Goal: Complete application form

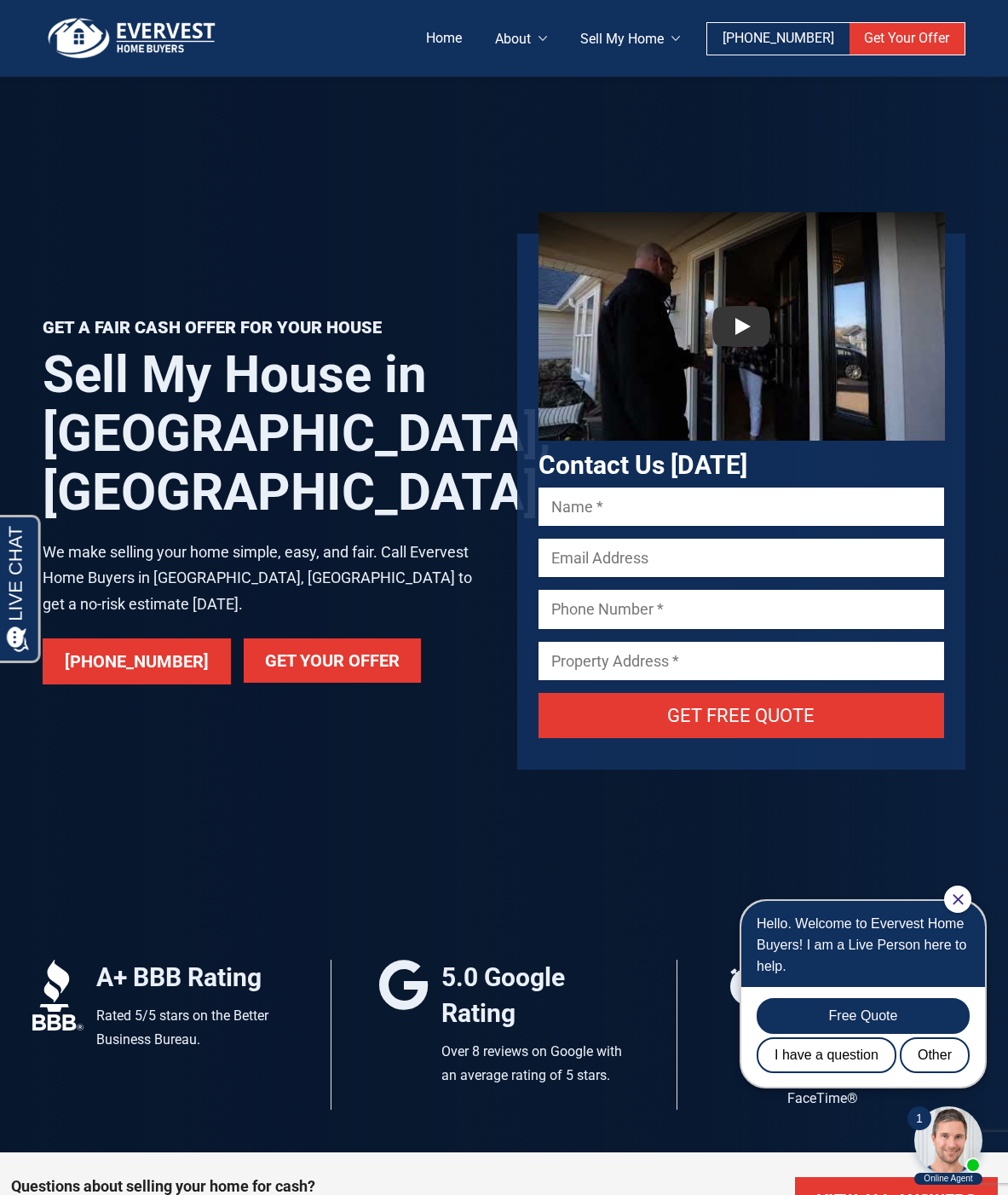
click at [296, 638] on link "Get Your Offer" at bounding box center [332, 660] width 177 height 44
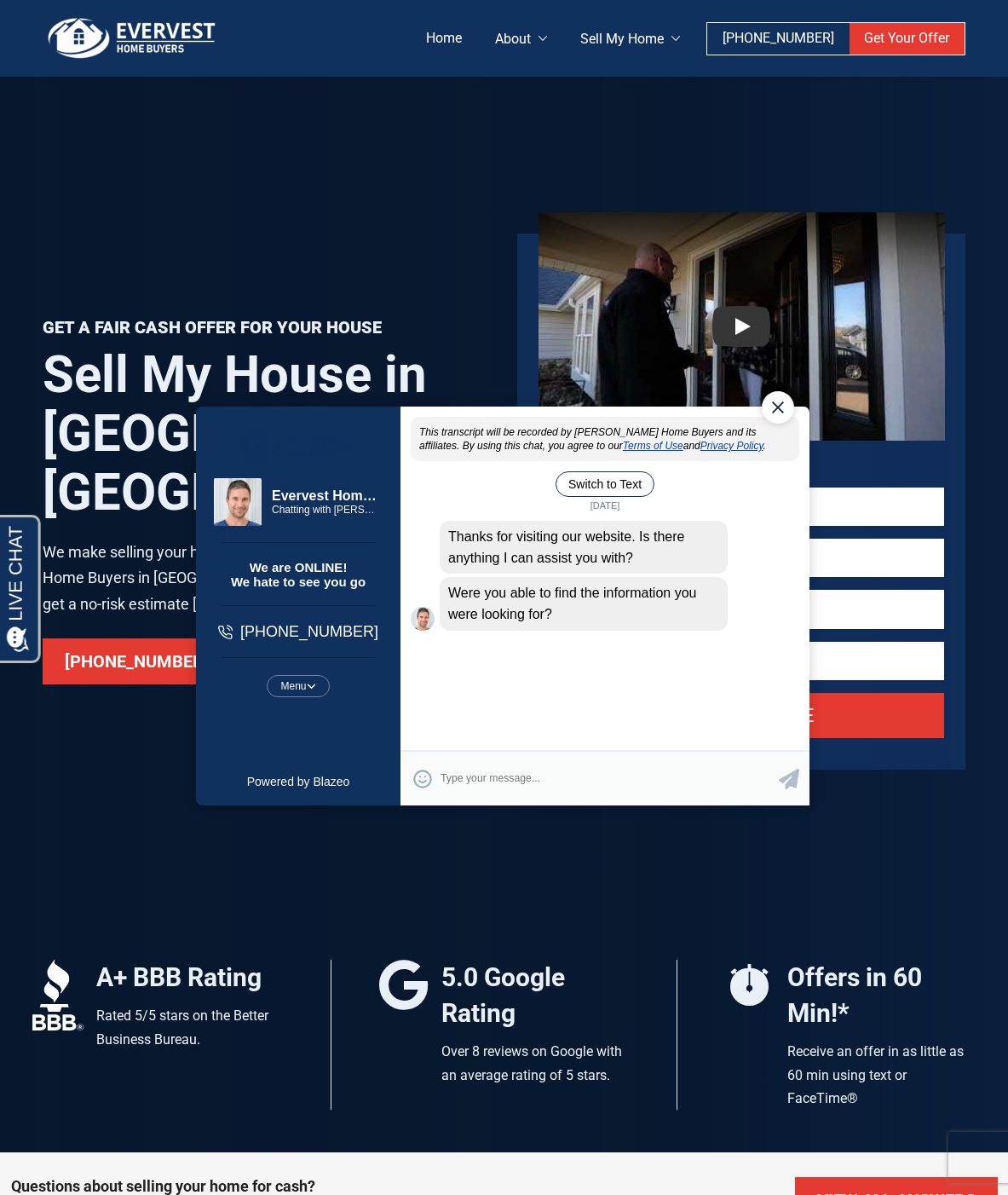
click at [781, 413] on div "Close Chat" at bounding box center [777, 407] width 32 height 32
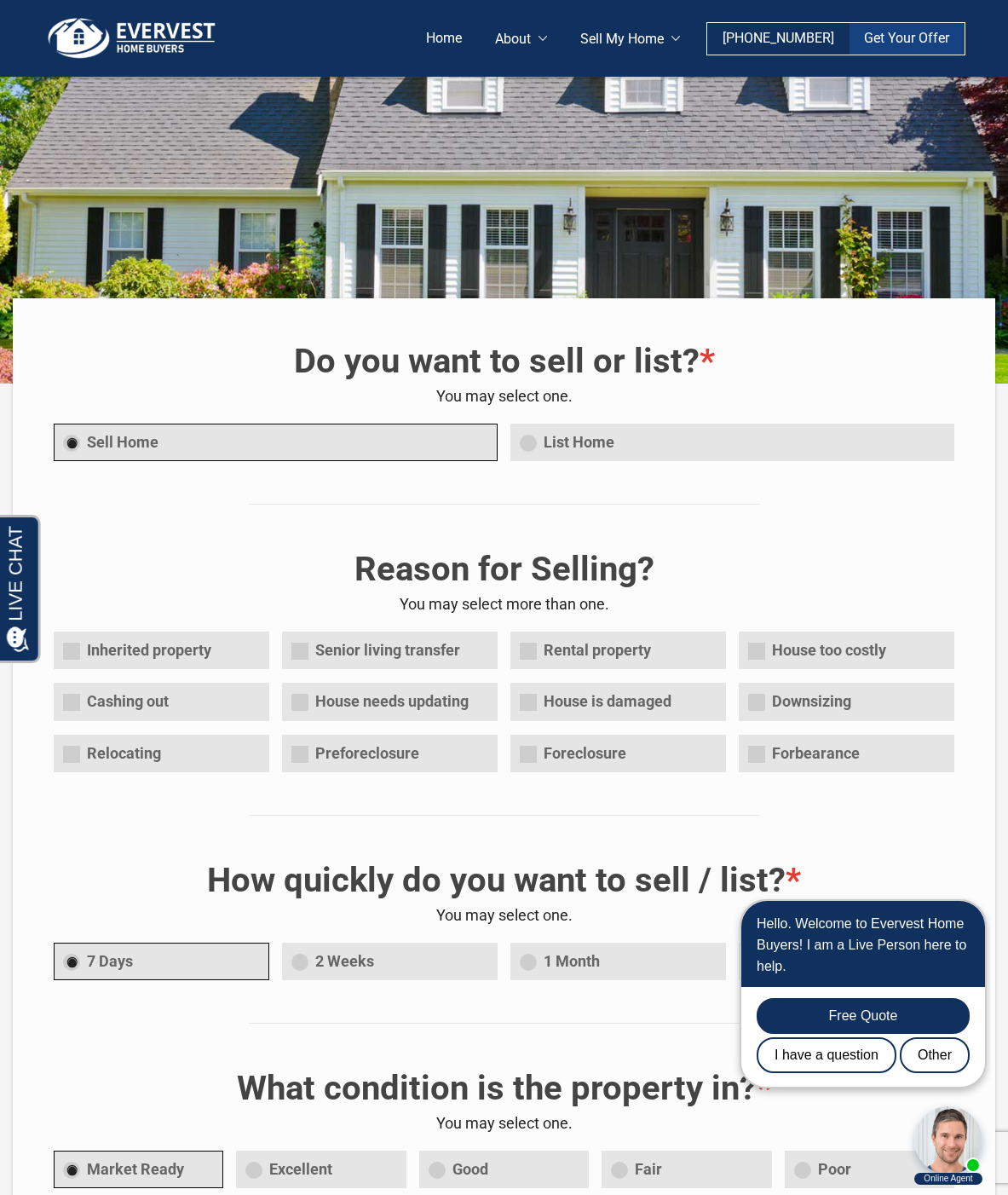
scroll to position [85, 0]
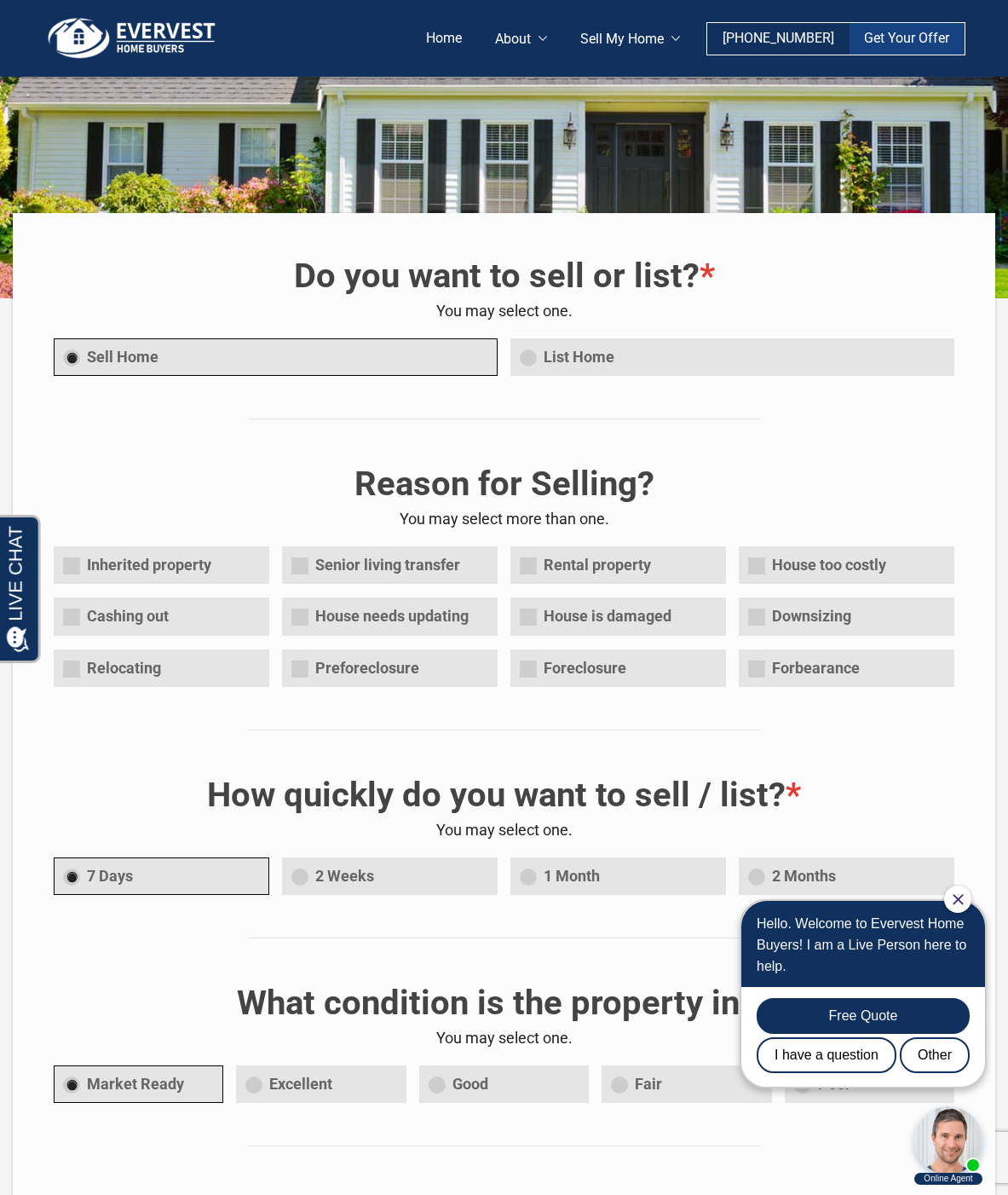
click at [309, 618] on span "House needs updating" at bounding box center [390, 617] width 215 height 38
click at [0, 0] on input"] "House needs updating" at bounding box center [0, 0] width 0 height 0
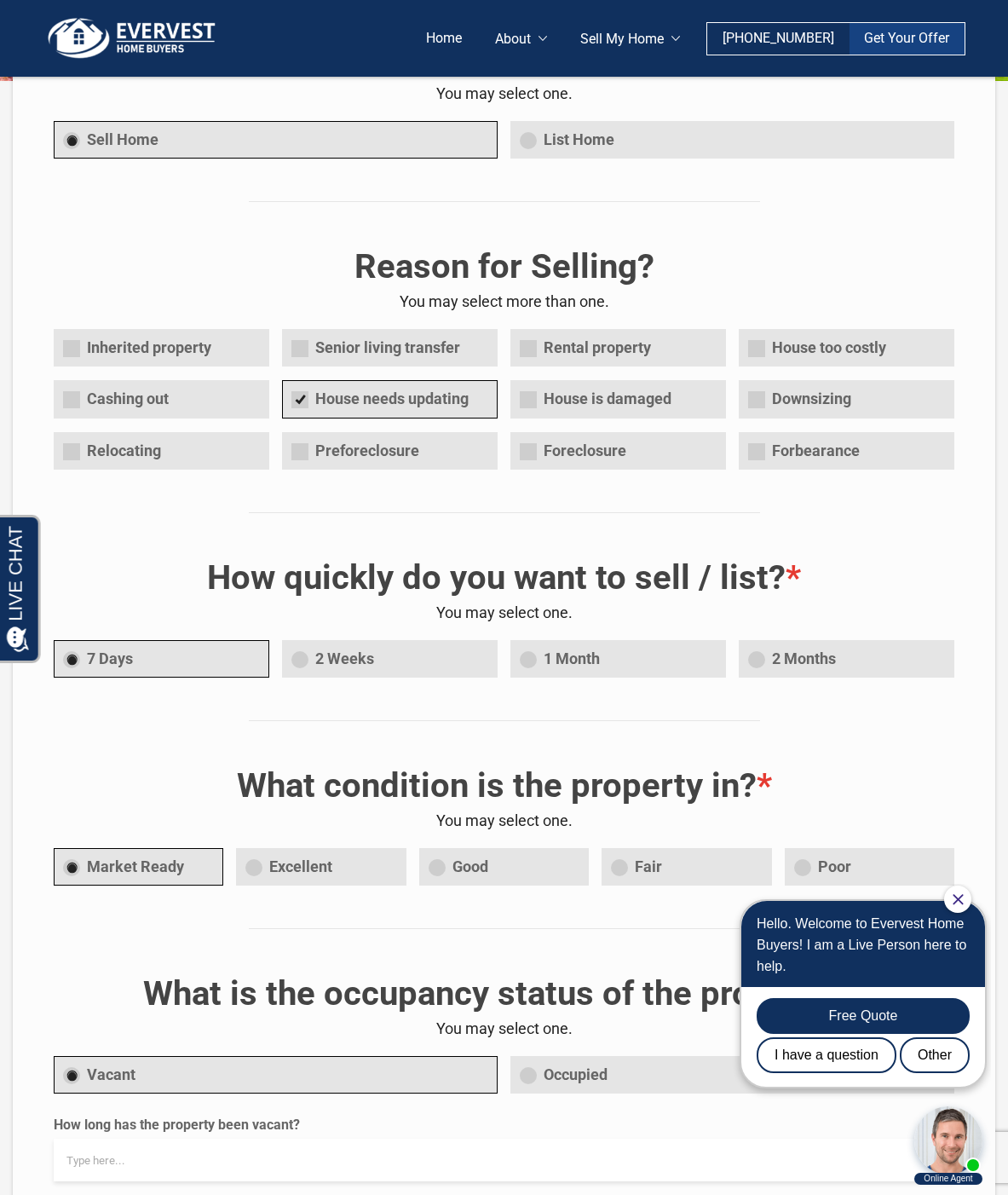
scroll to position [341, 0]
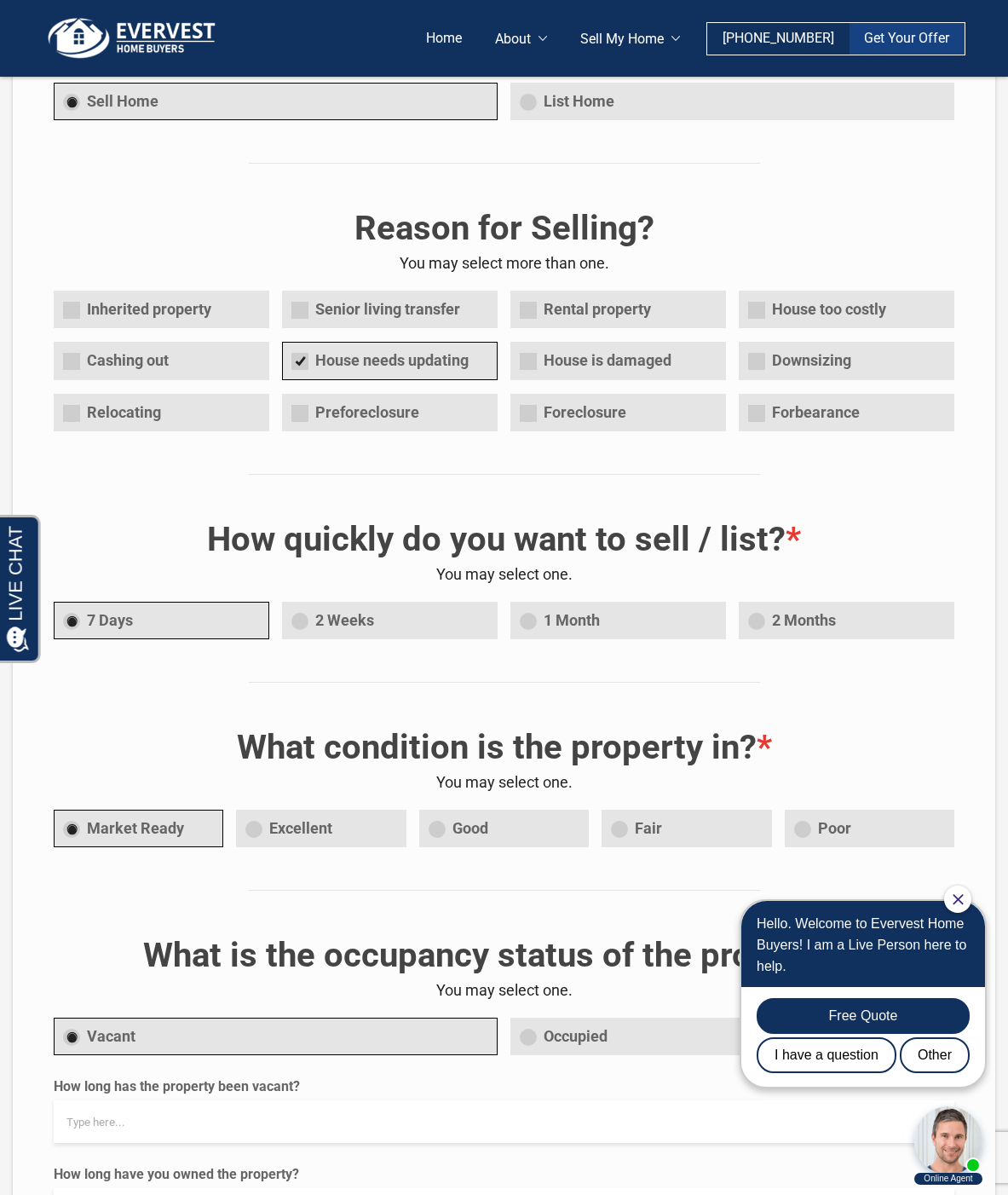
click at [528, 625] on span "1 Month" at bounding box center [618, 621] width 215 height 38
click at [0, 0] on input "1 Month" at bounding box center [0, 0] width 0 height 0
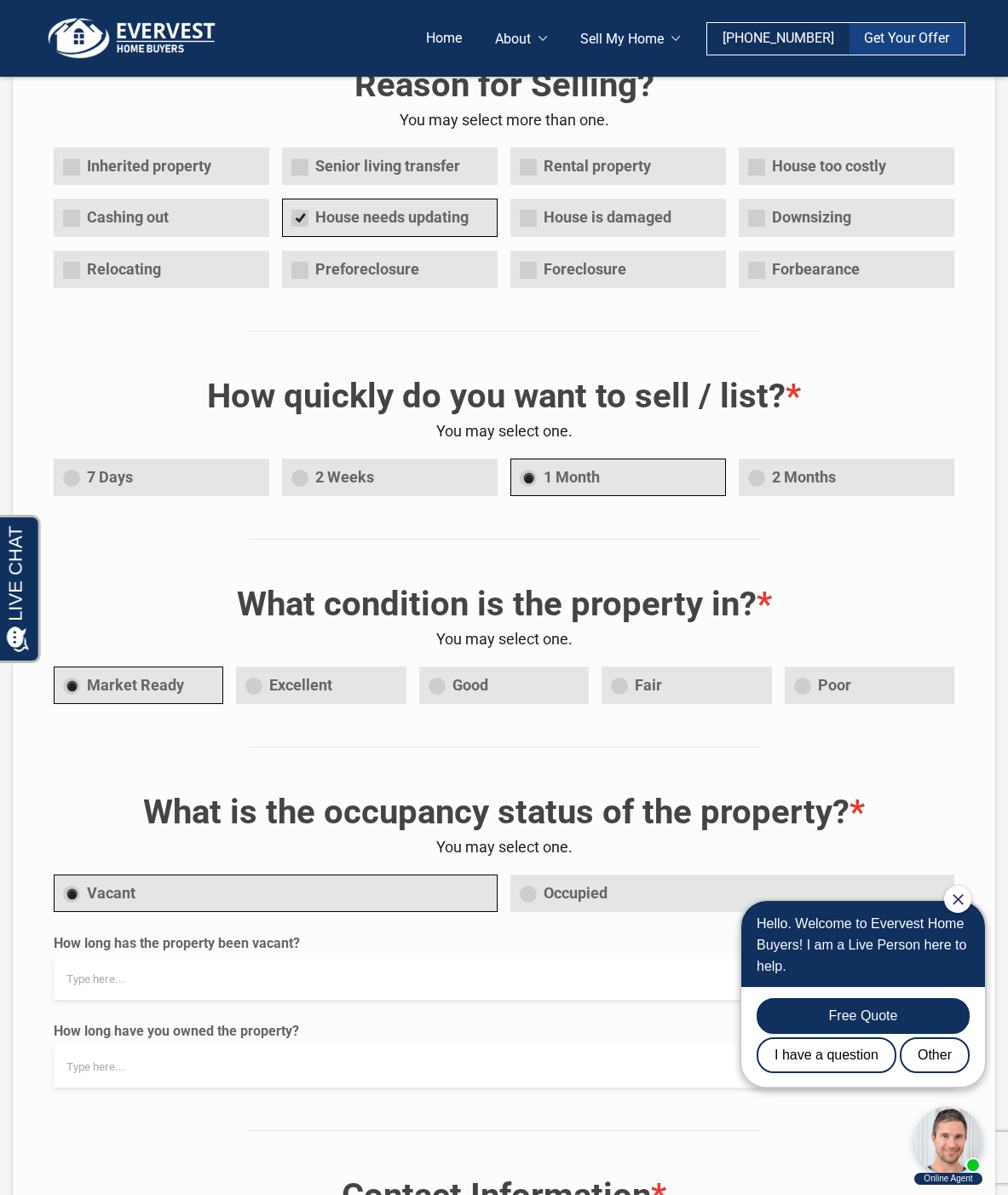
scroll to position [512, 0]
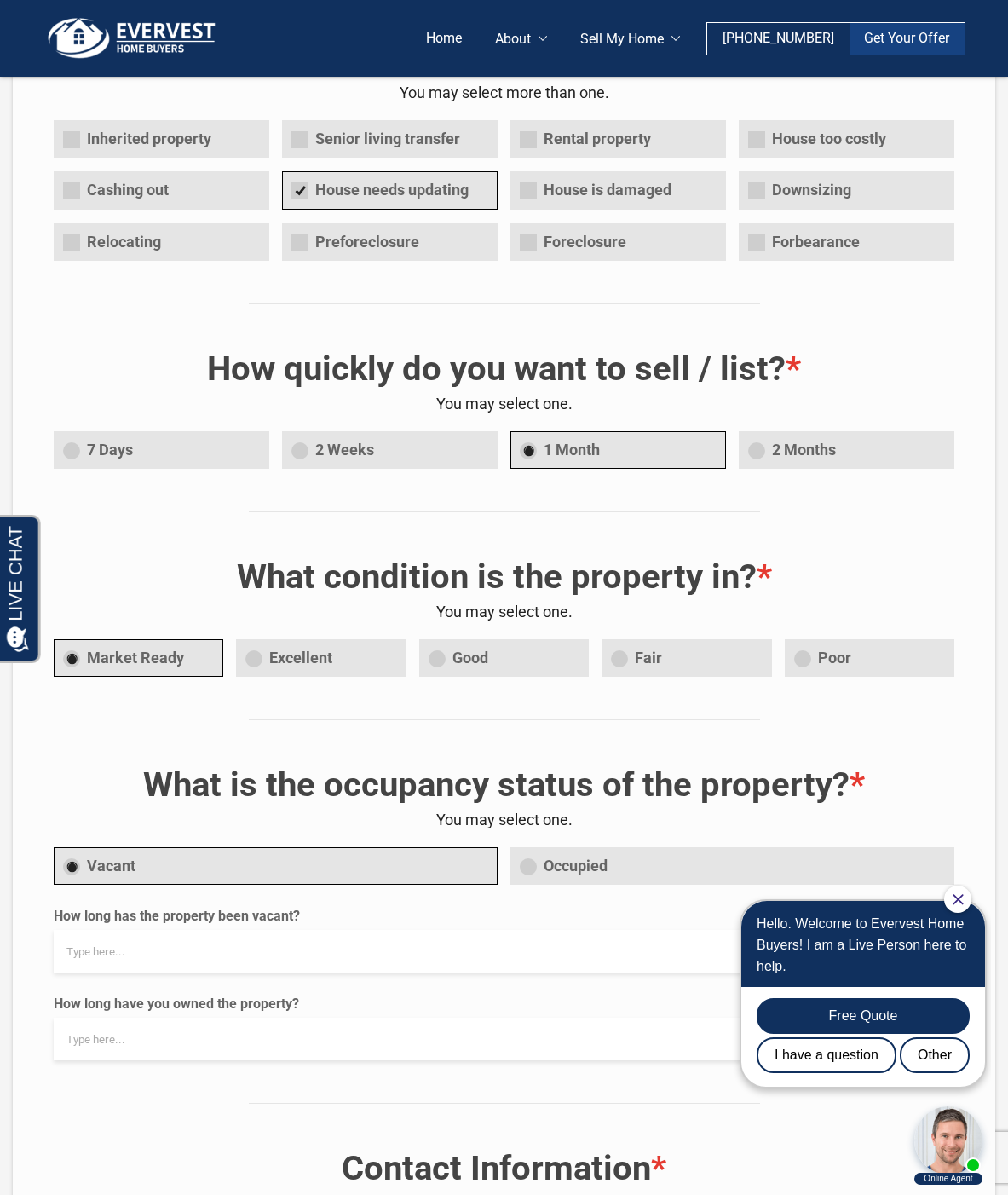
click at [808, 654] on span "Poor" at bounding box center [869, 659] width 170 height 38
click at [0, 0] on input "Poor" at bounding box center [0, 0] width 0 height 0
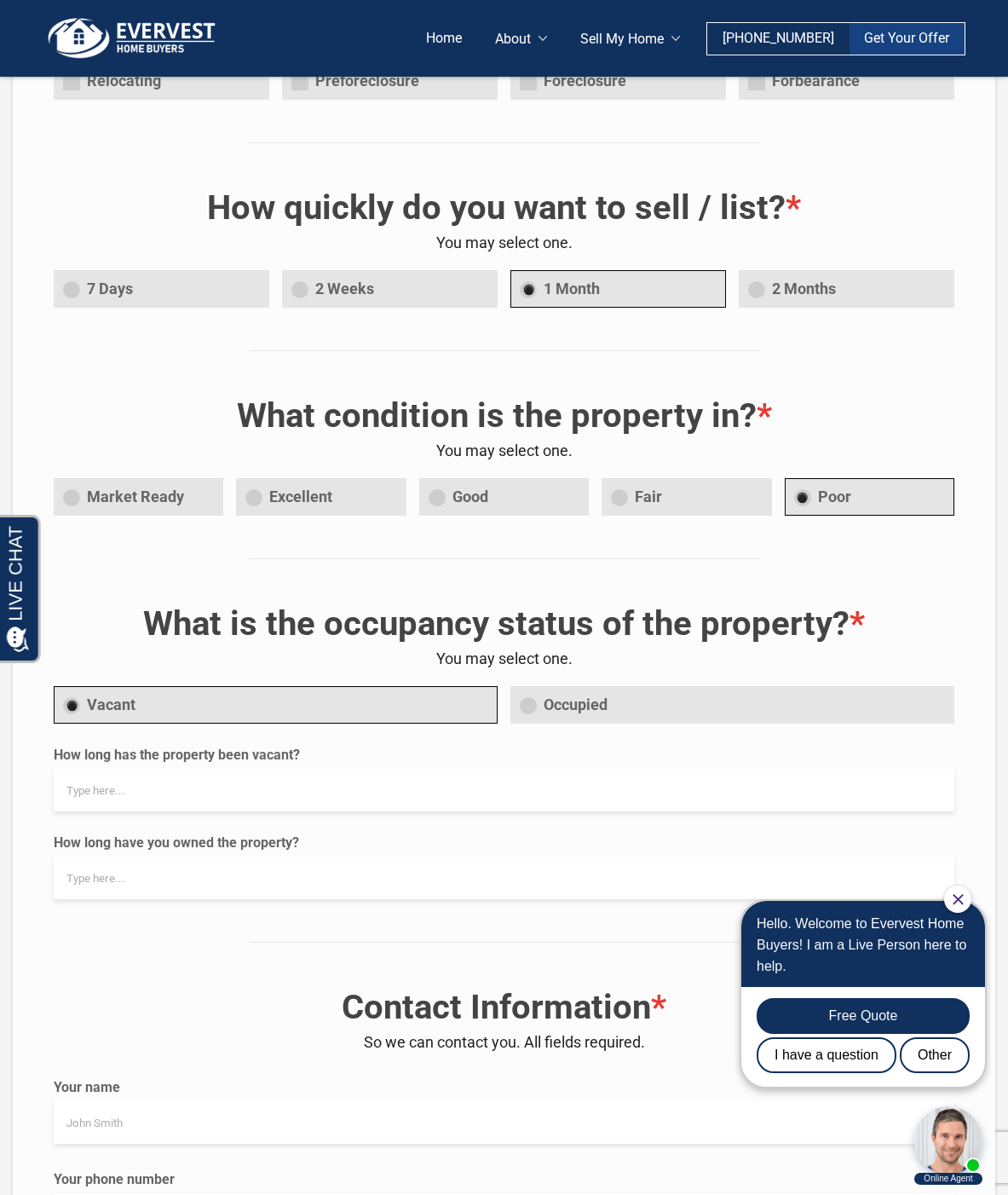
scroll to position [682, 0]
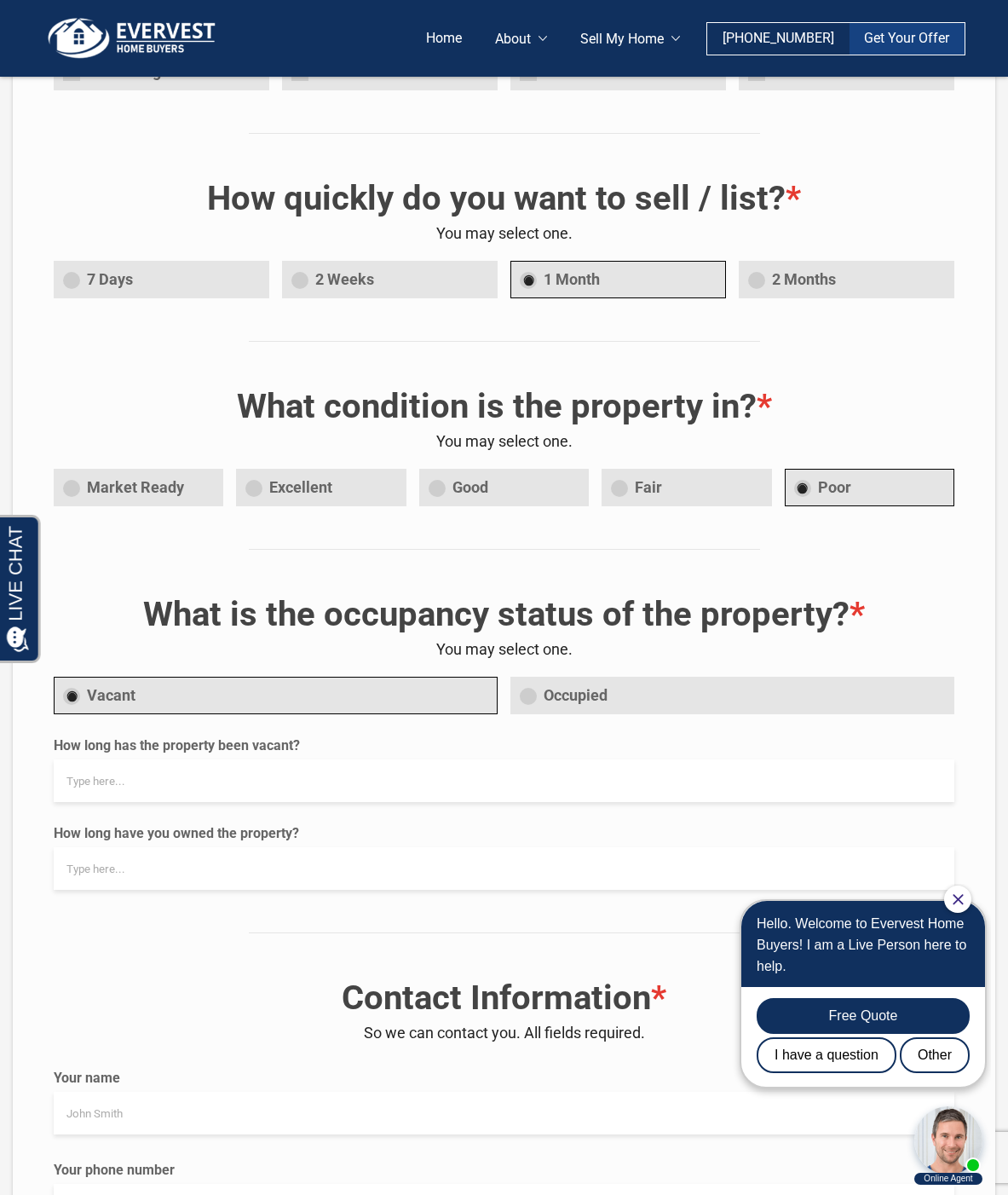
click at [520, 693] on span "Occupied" at bounding box center [732, 696] width 444 height 38
click at [0, 0] on input "Occupied" at bounding box center [0, 0] width 0 height 0
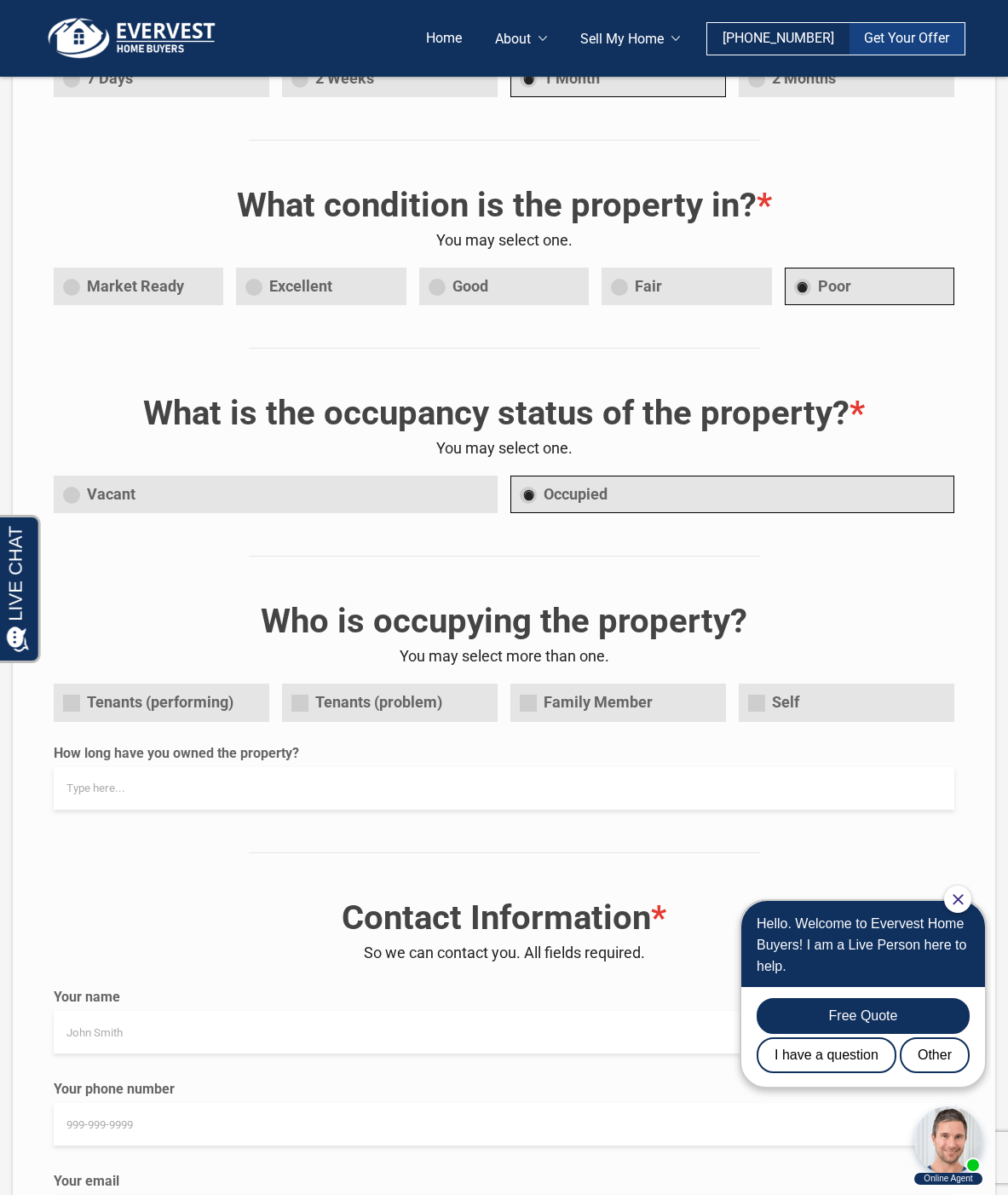
scroll to position [938, 0]
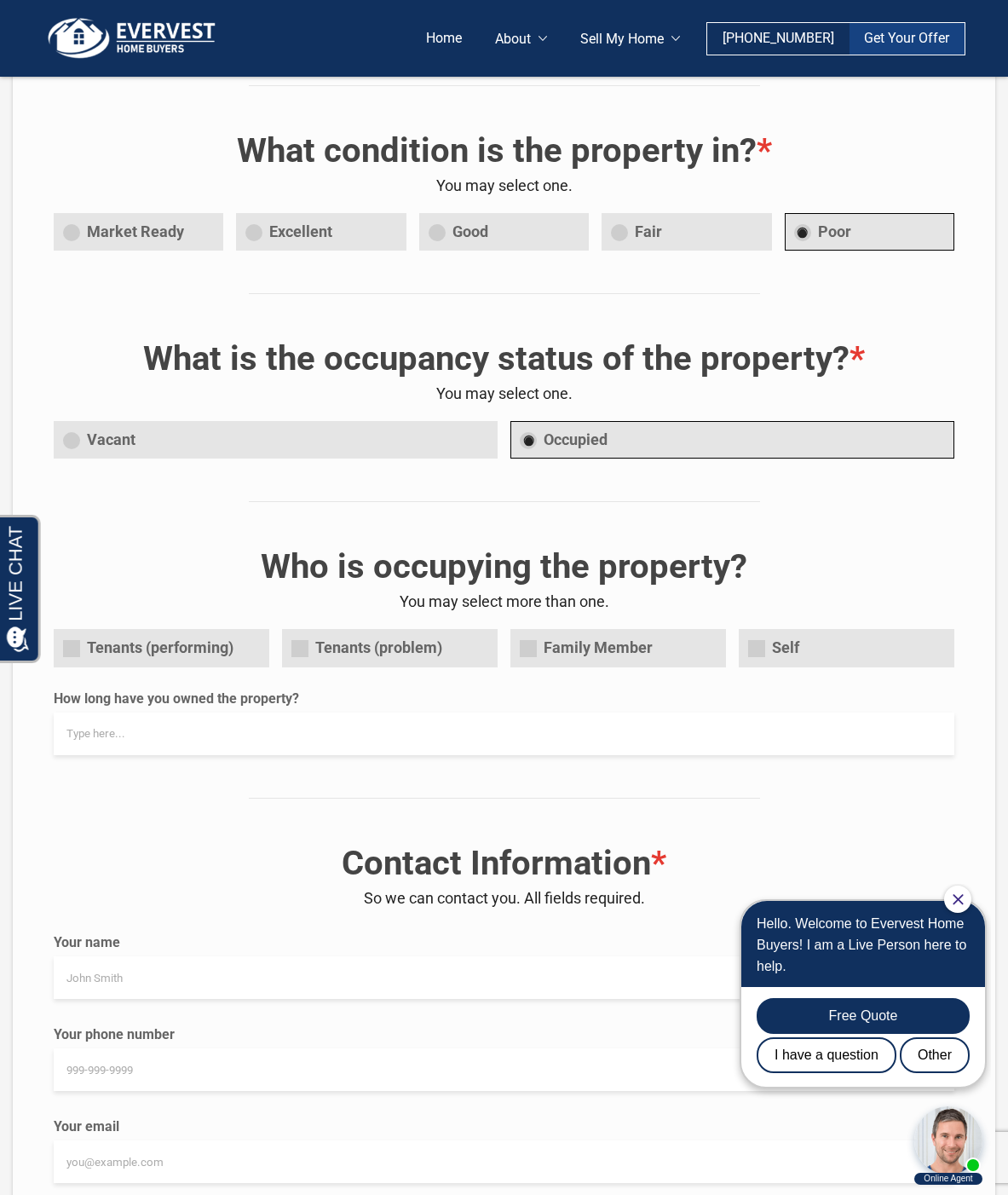
click at [762, 649] on span "Self" at bounding box center [847, 648] width 215 height 38
click at [0, 0] on input"] "Self" at bounding box center [0, 0] width 0 height 0
click at [535, 648] on span "Family Member" at bounding box center [618, 648] width 215 height 38
click at [0, 0] on input"] "Family Member" at bounding box center [0, 0] width 0 height 0
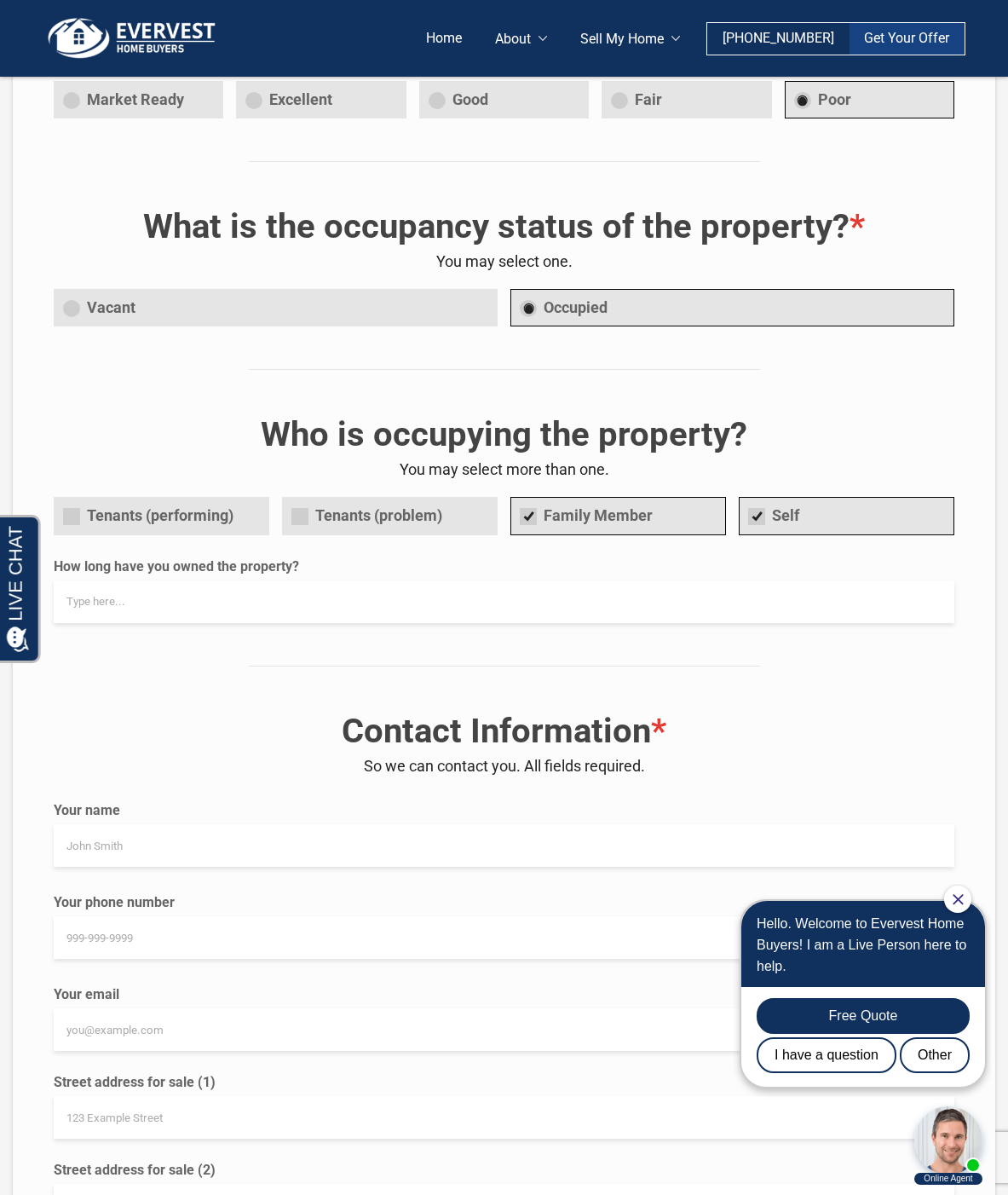
scroll to position [1109, 0]
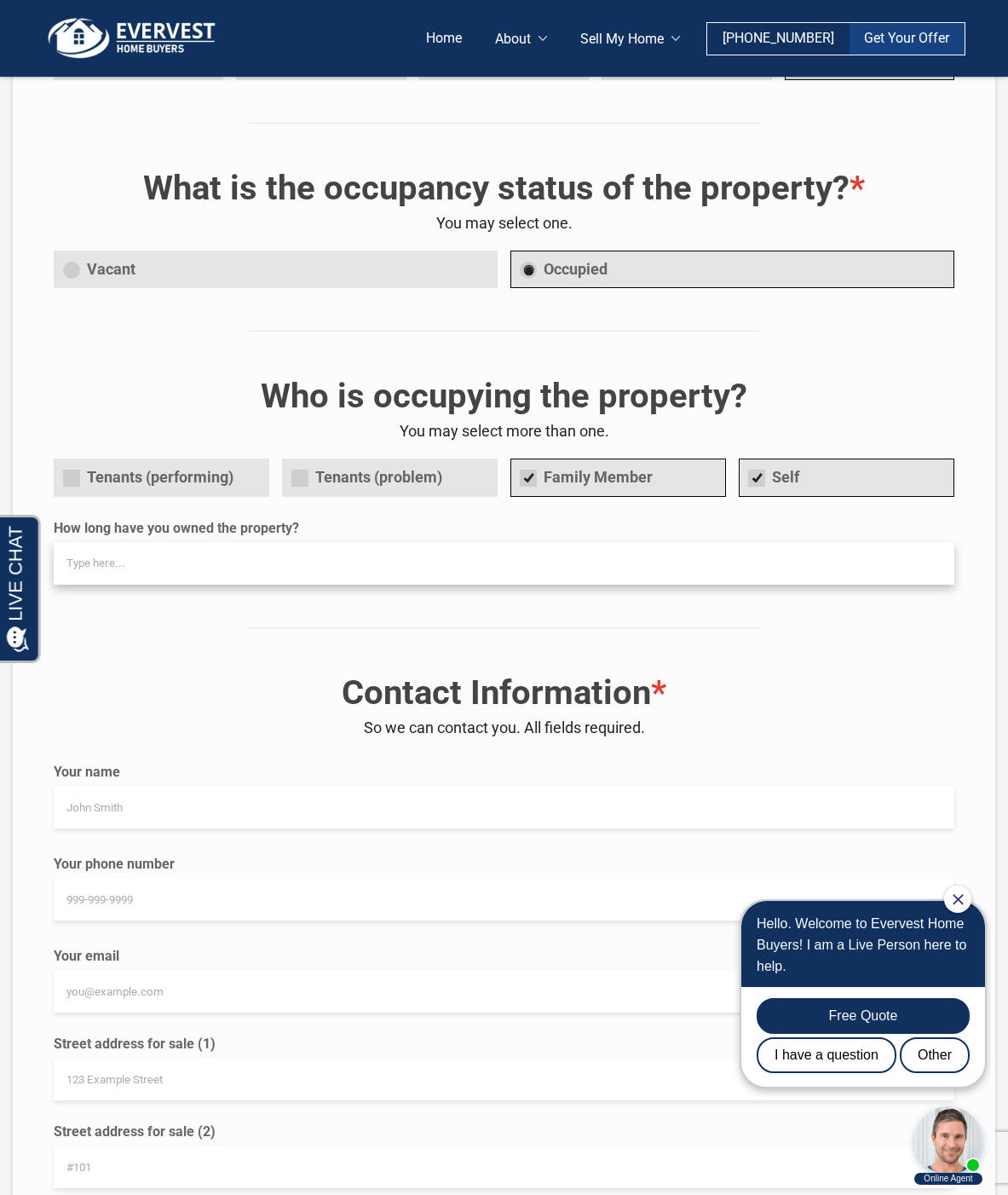
click at [304, 570] on input "How long have you owned the property?" at bounding box center [504, 563] width 901 height 43
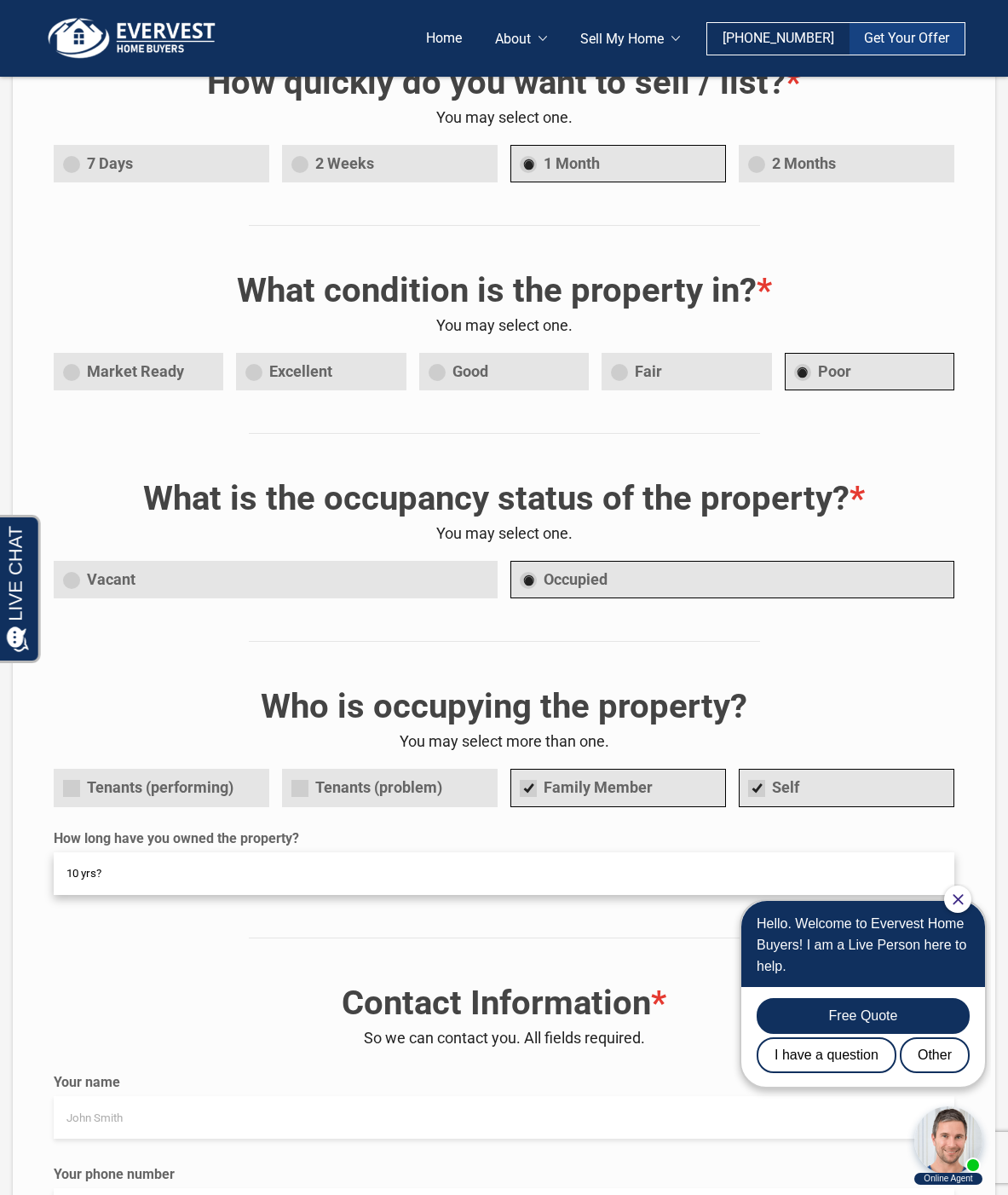
scroll to position [768, 0]
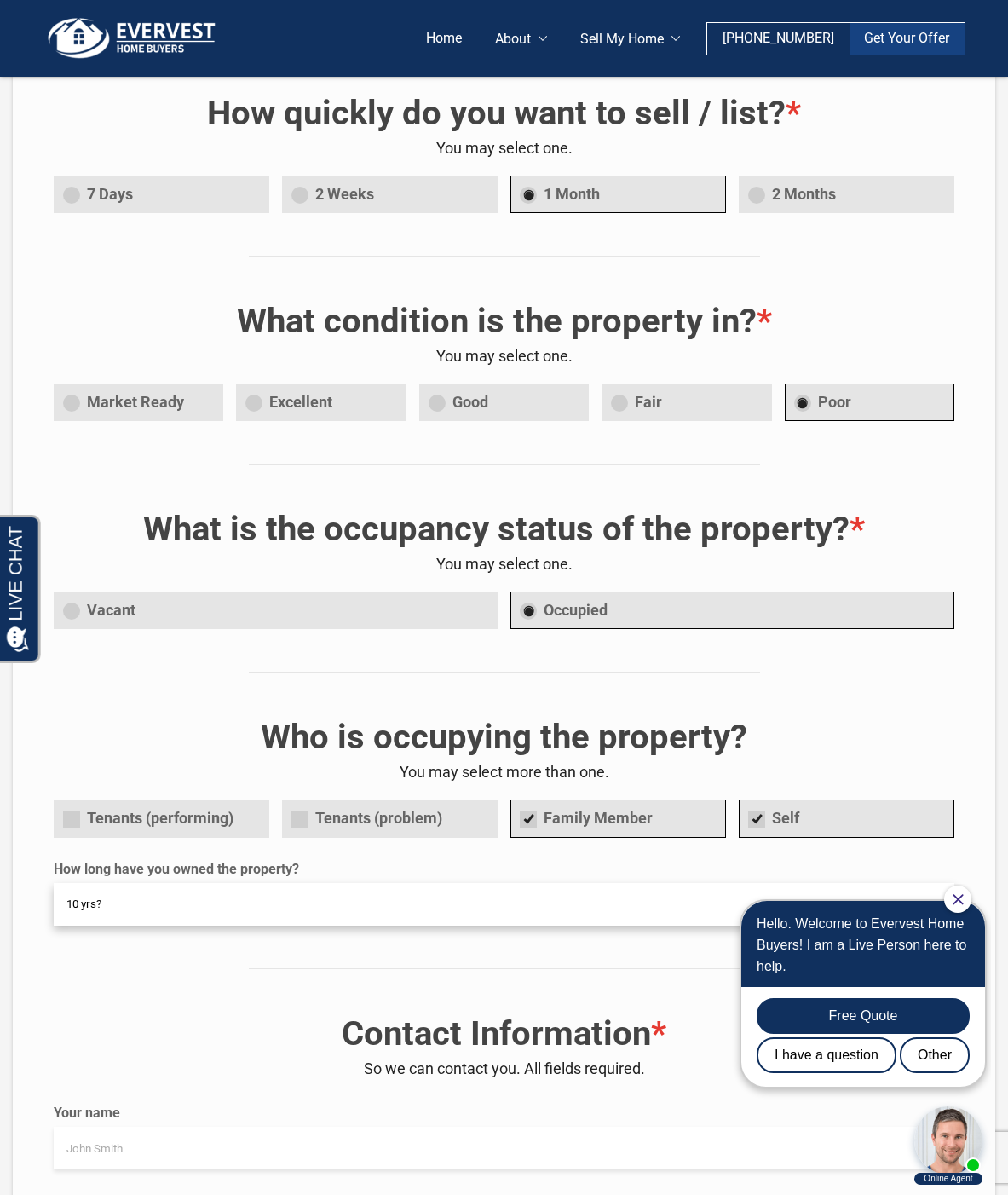
type input "10 yrs?"
drag, startPoint x: 72, startPoint y: 400, endPoint x: 100, endPoint y: 413, distance: 30.9
click at [72, 400] on span "Market Ready" at bounding box center [139, 403] width 170 height 38
click at [0, 0] on input "Market Ready" at bounding box center [0, 0] width 0 height 0
click at [802, 402] on span "Poor" at bounding box center [869, 403] width 170 height 38
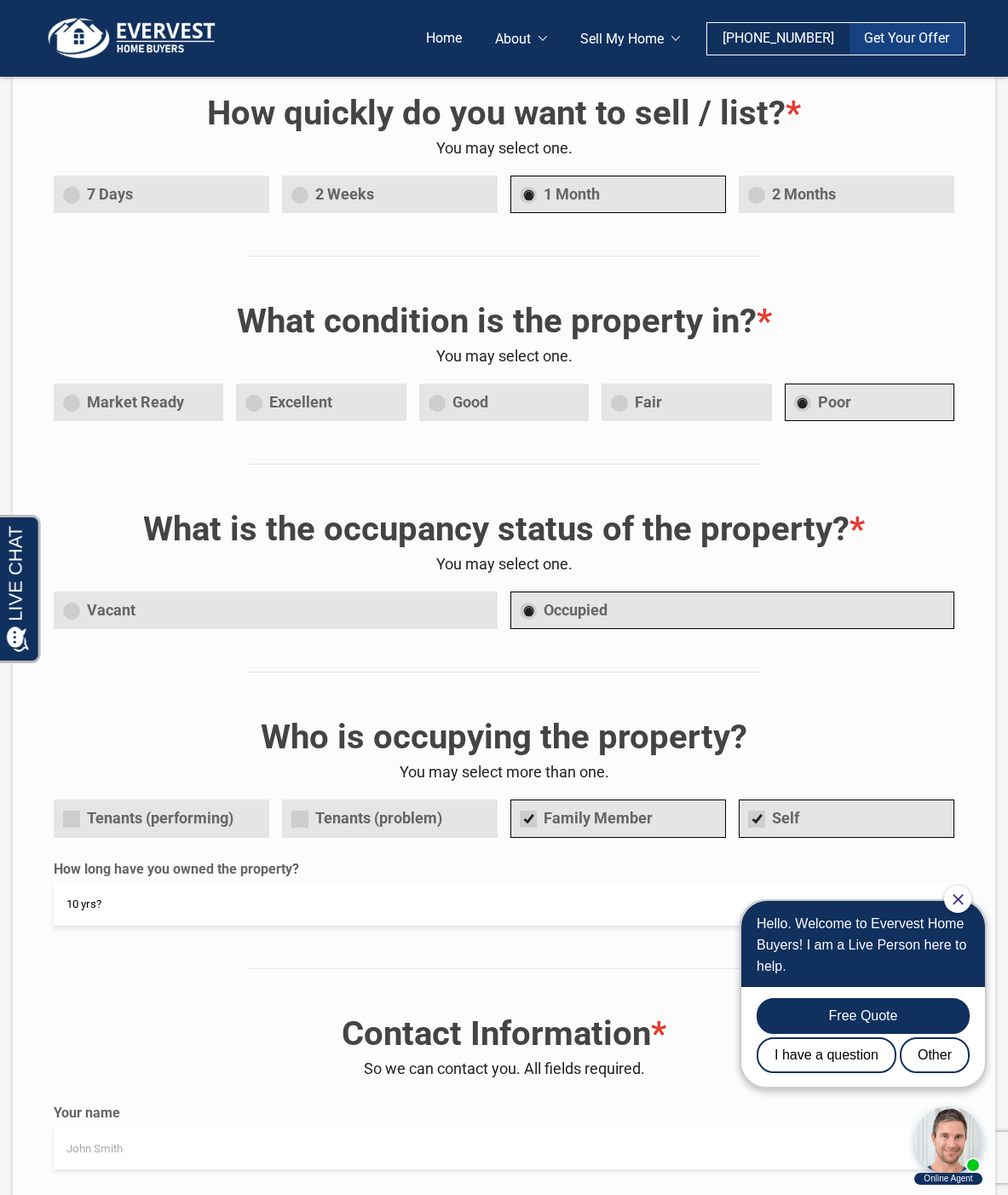
click at [0, 0] on input "Poor" at bounding box center [0, 0] width 0 height 0
click at [614, 408] on span "Fair" at bounding box center [686, 403] width 170 height 38
click at [0, 0] on input "Fair" at bounding box center [0, 0] width 0 height 0
click at [569, 472] on div "Sell Home List Home Reason for Selling? You may select more than one. Inherited…" at bounding box center [504, 794] width 901 height 2303
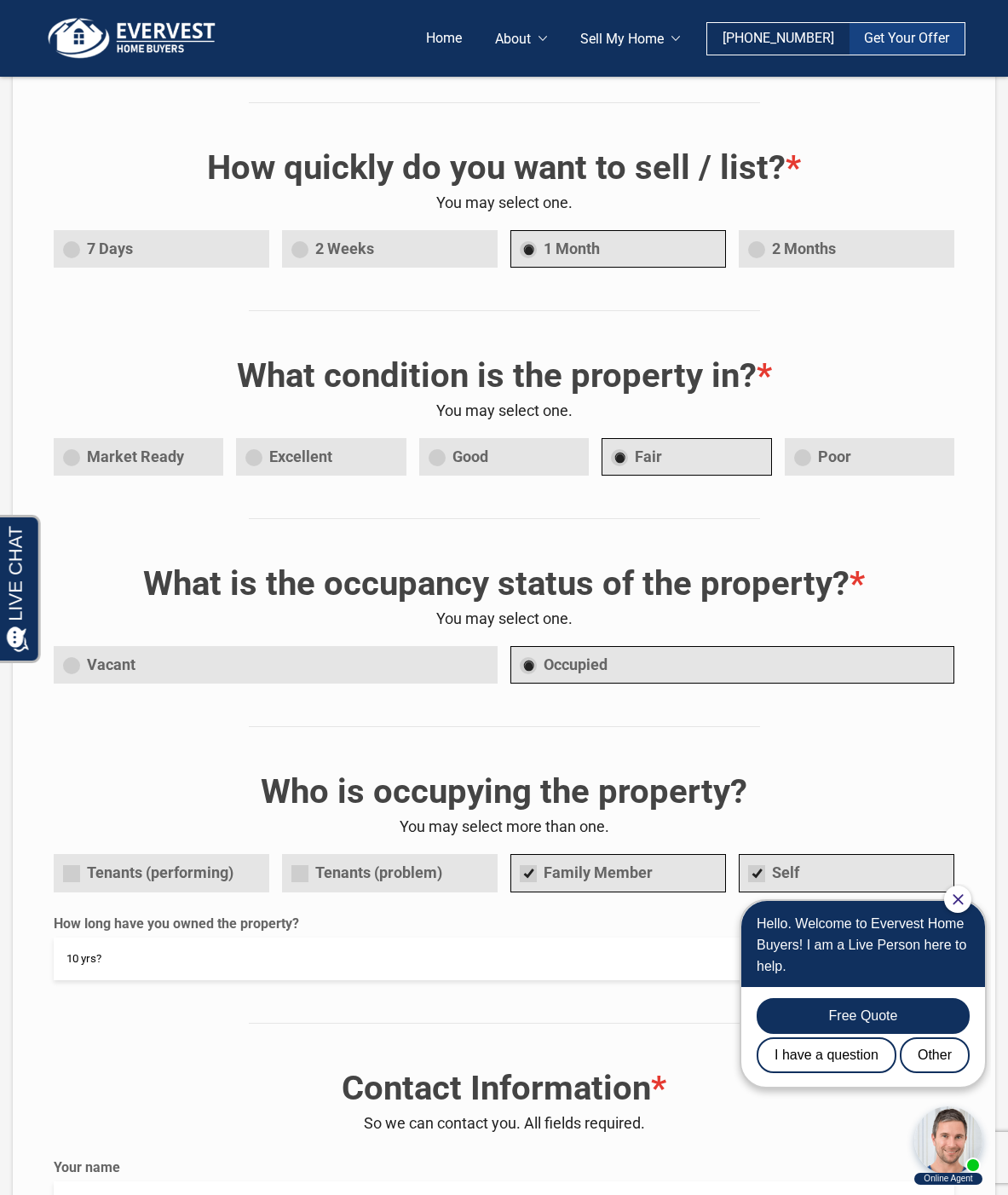
scroll to position [682, 0]
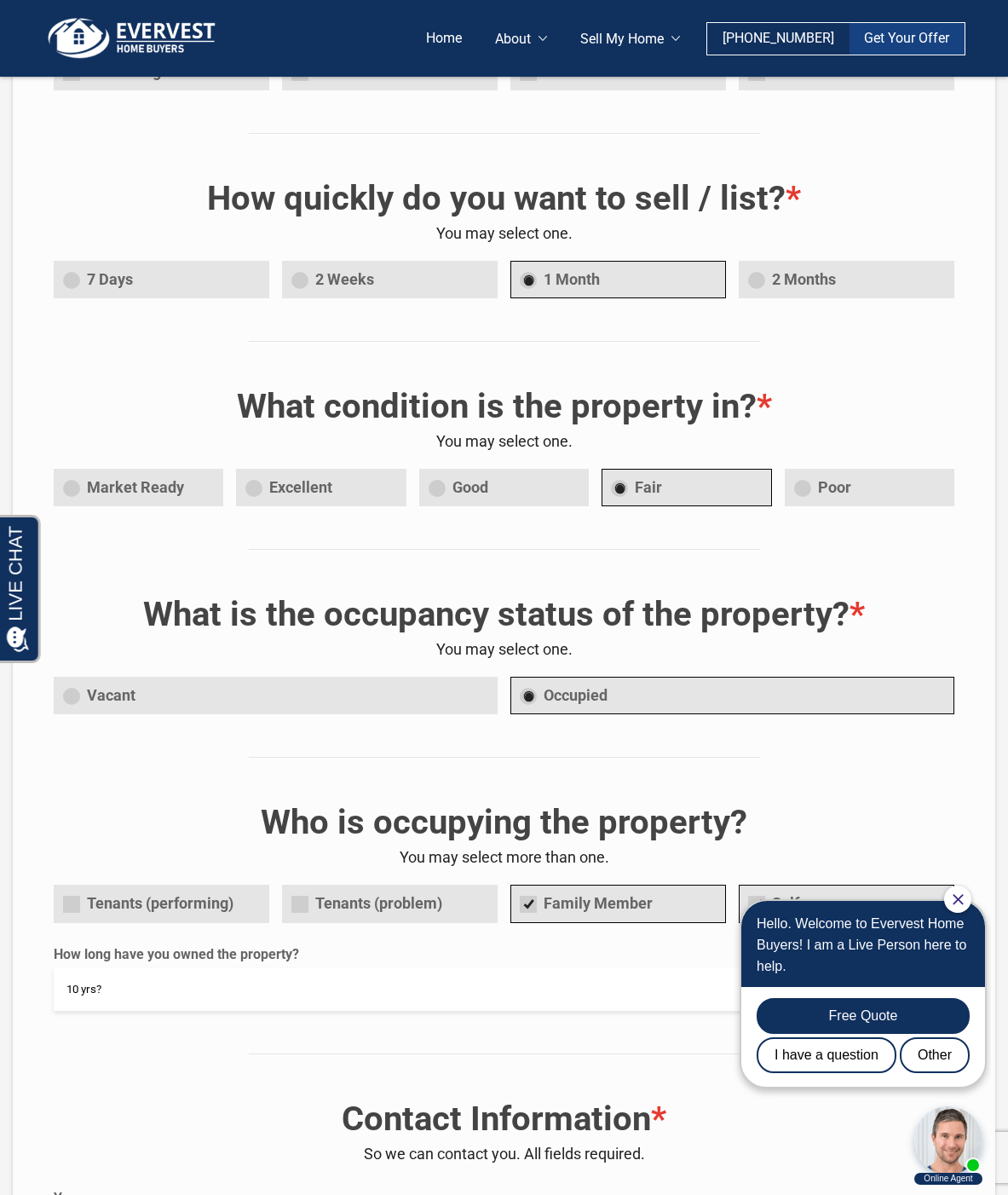
click at [530, 281] on span "1 Month" at bounding box center [618, 280] width 215 height 38
click at [0, 0] on input "1 Month" at bounding box center [0, 0] width 0 height 0
click at [535, 353] on div "Sell Home List Home Reason for Selling? You may select more than one. Inherited…" at bounding box center [504, 879] width 901 height 2303
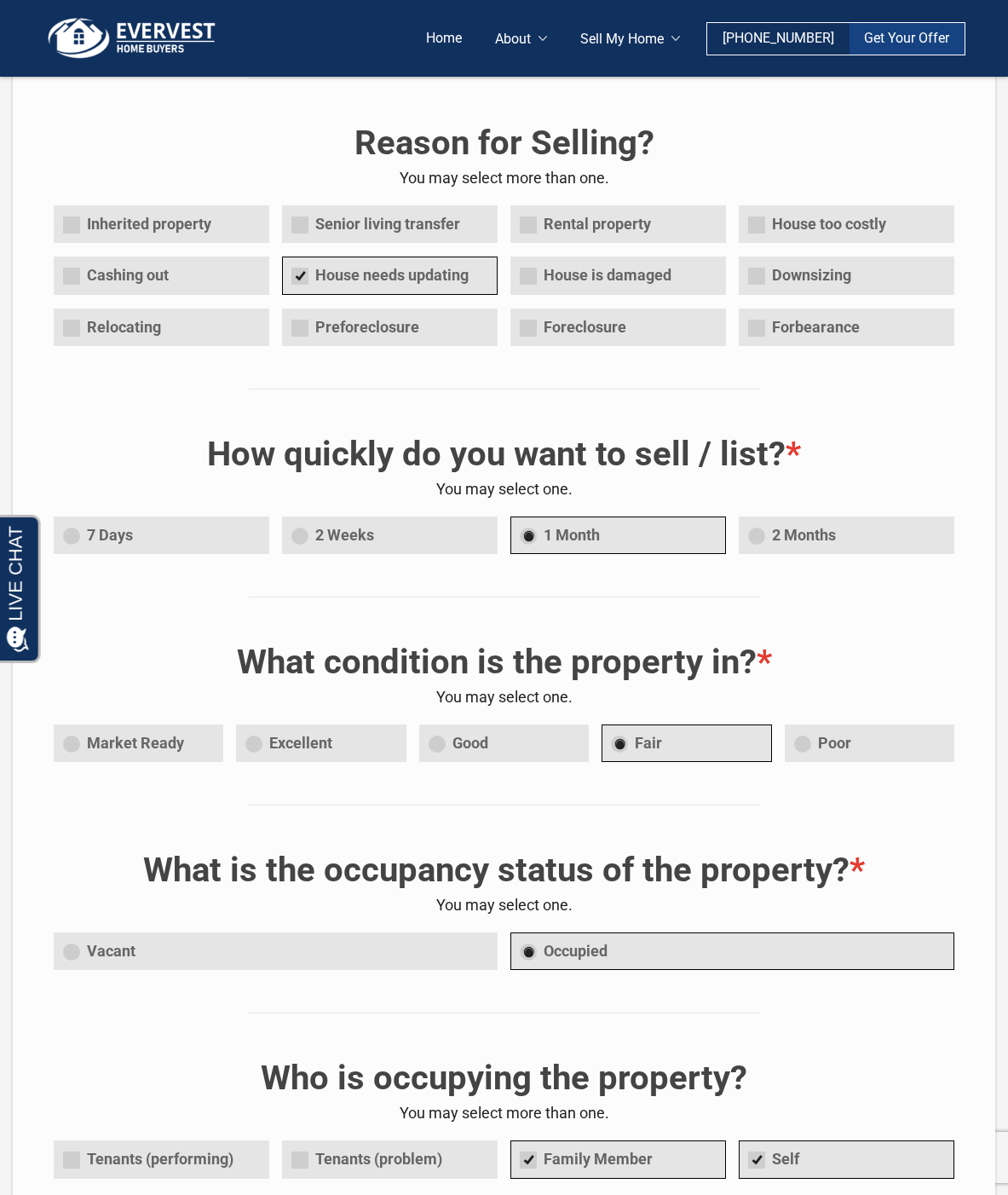
scroll to position [0, 0]
